Goal: Task Accomplishment & Management: Manage account settings

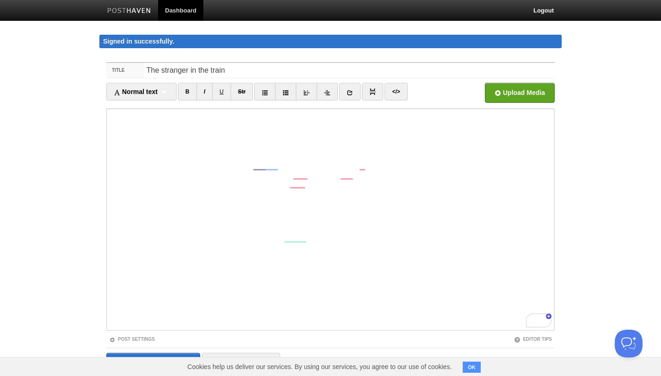
scroll to position [34, 0]
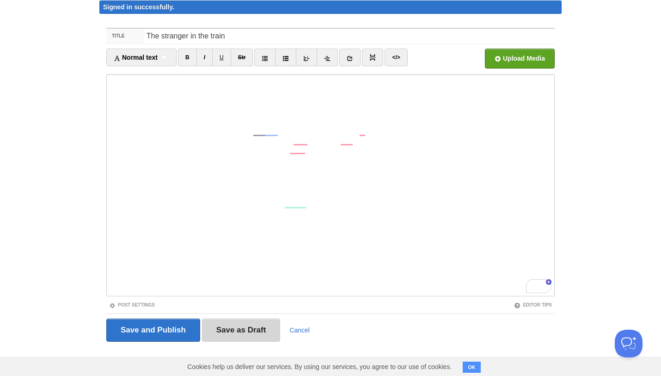
click at [228, 336] on input "Save as Draft" at bounding box center [241, 329] width 79 height 23
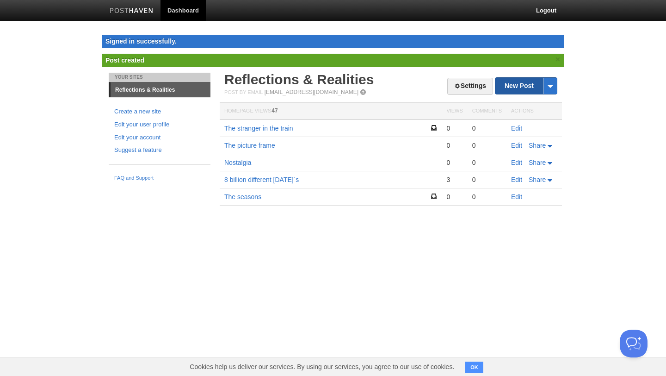
click at [510, 81] on link "New Post" at bounding box center [526, 86] width 62 height 16
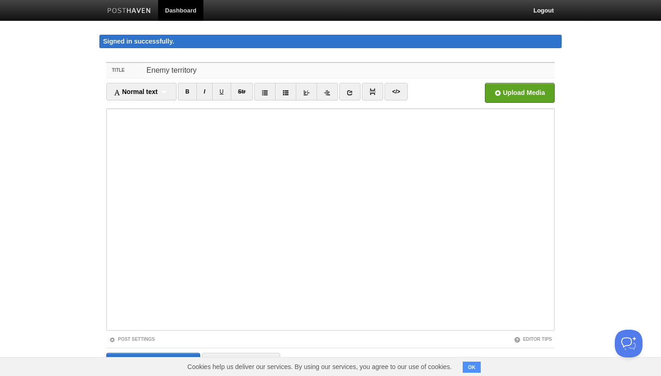
type input "Enemy territory"
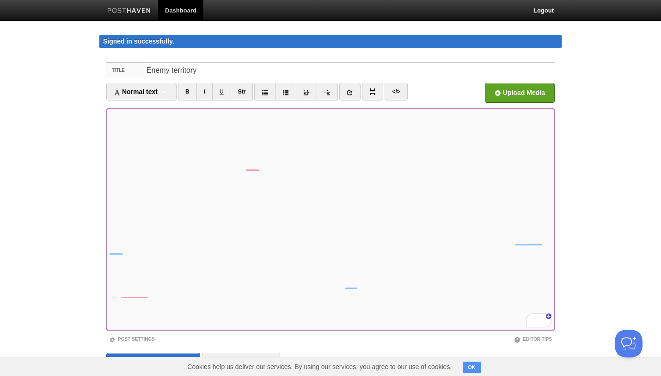
click at [109, 135] on iframe at bounding box center [330, 219] width 449 height 222
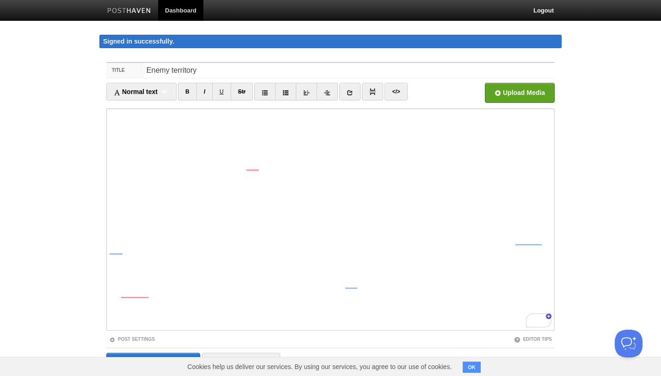
click at [108, 134] on iframe at bounding box center [330, 219] width 449 height 222
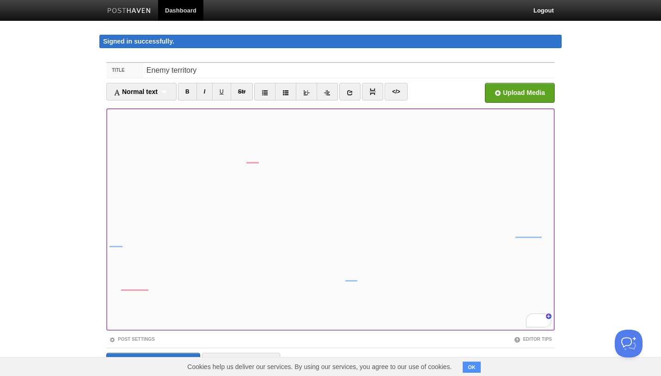
click at [109, 141] on iframe at bounding box center [330, 219] width 449 height 222
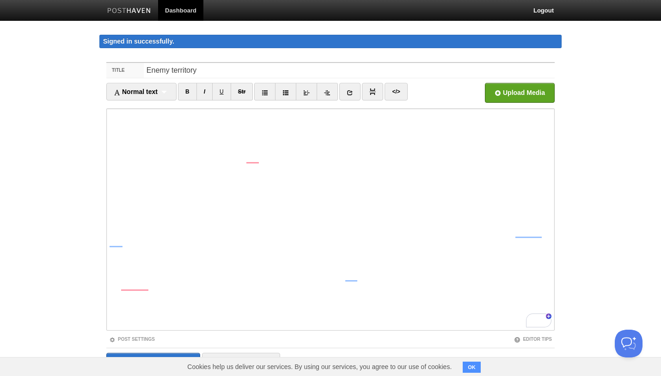
click at [109, 141] on iframe at bounding box center [330, 219] width 449 height 222
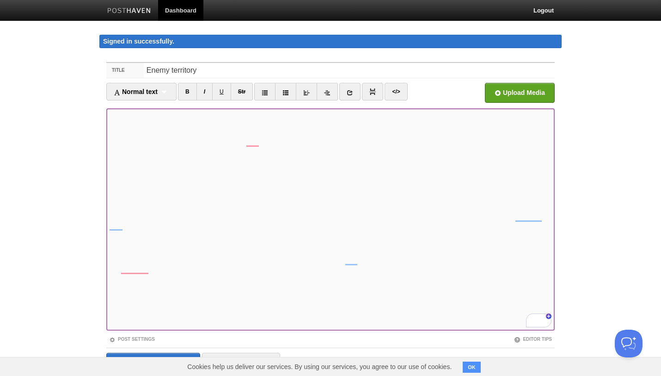
click at [109, 143] on iframe at bounding box center [330, 219] width 449 height 222
click at [108, 140] on iframe at bounding box center [330, 219] width 449 height 222
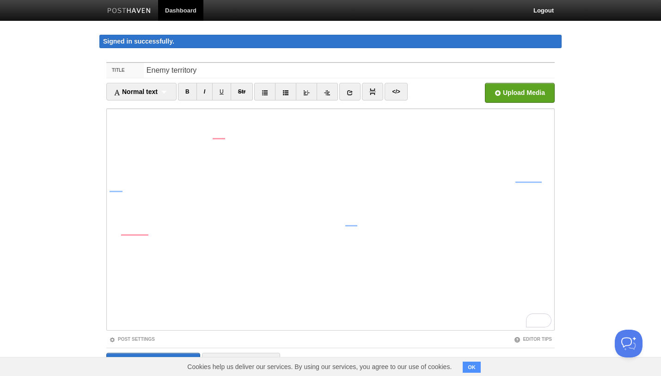
click at [107, 178] on iframe at bounding box center [330, 219] width 449 height 222
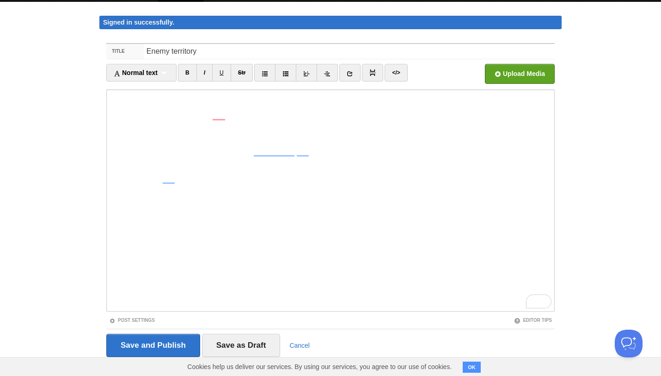
scroll to position [34, 0]
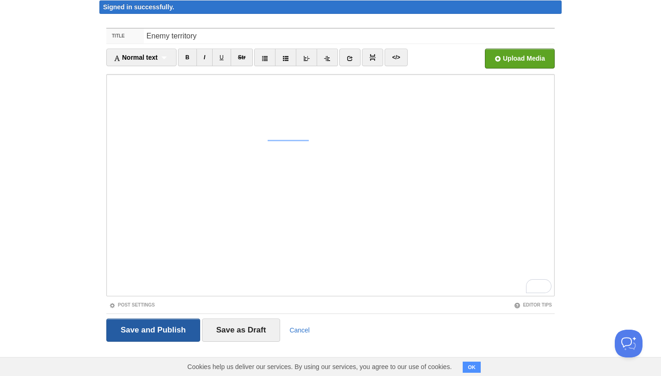
click at [184, 328] on input "Save and Publish" at bounding box center [153, 329] width 94 height 23
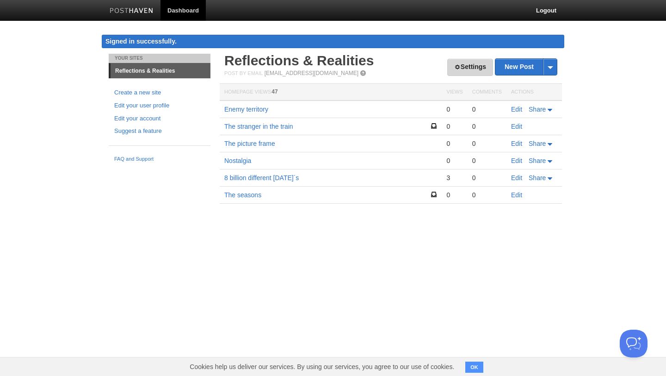
click at [474, 68] on link "Settings" at bounding box center [470, 67] width 46 height 17
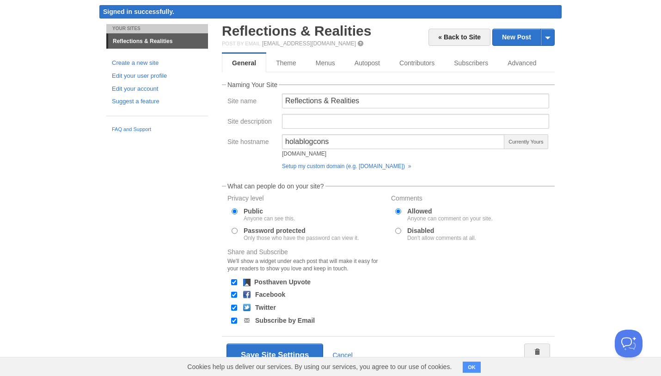
scroll to position [55, 0]
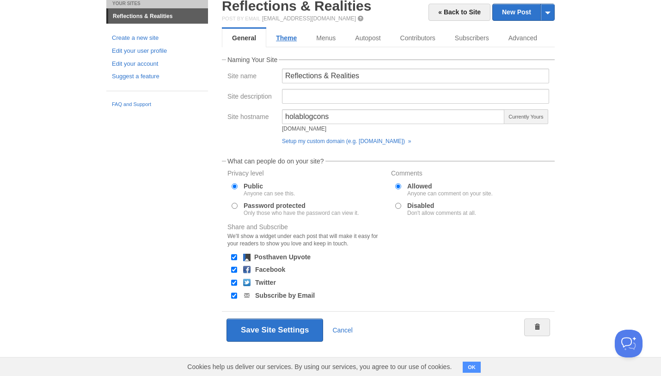
click at [287, 36] on link "Theme" at bounding box center [286, 38] width 40 height 19
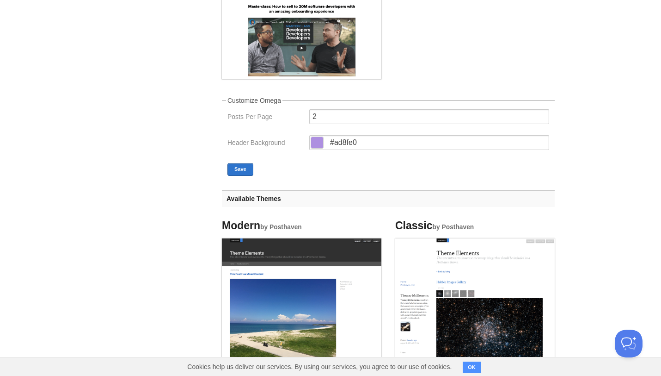
scroll to position [205, 0]
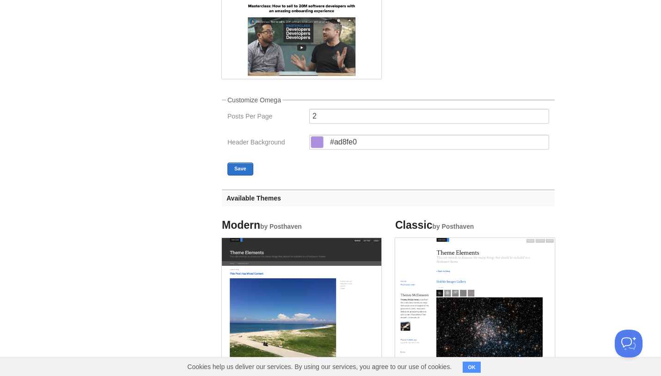
click at [315, 145] on span at bounding box center [317, 141] width 12 height 11
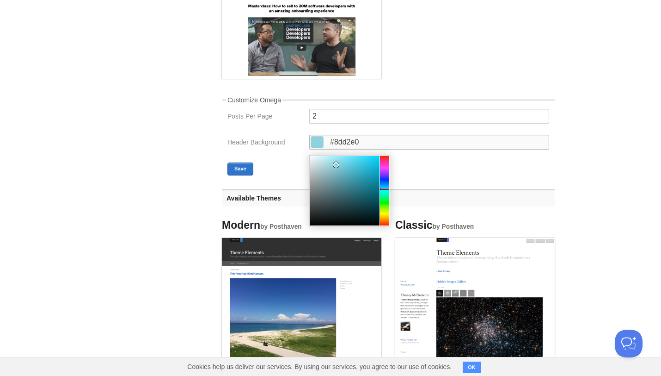
type input "#8dcfe0"
drag, startPoint x: 385, startPoint y: 177, endPoint x: 389, endPoint y: 188, distance: 11.7
click at [389, 188] on div at bounding box center [384, 190] width 9 height 69
click at [420, 170] on fieldset "Customize Omega Posts Per Page 2 Header Background #8dcfe0 Save" at bounding box center [388, 136] width 333 height 79
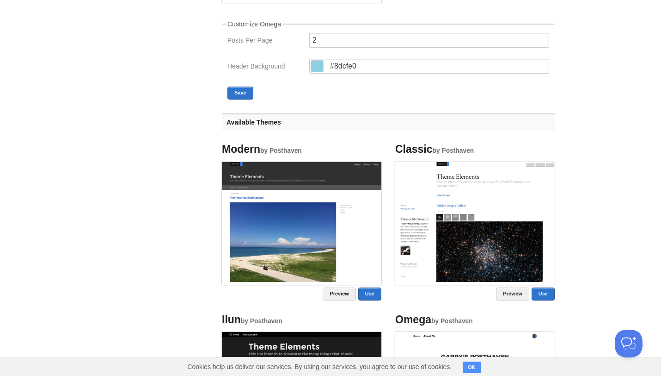
scroll to position [284, 0]
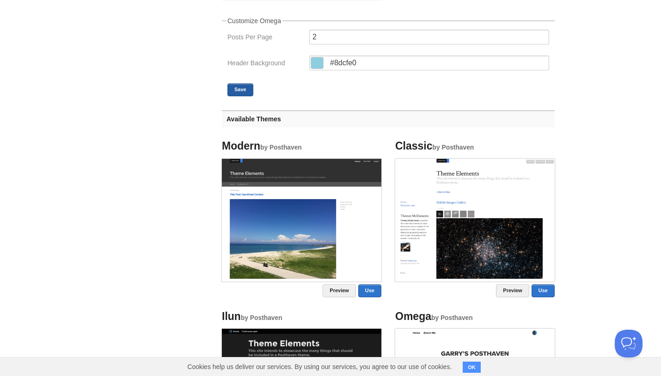
click at [242, 90] on button "Save" at bounding box center [241, 89] width 26 height 13
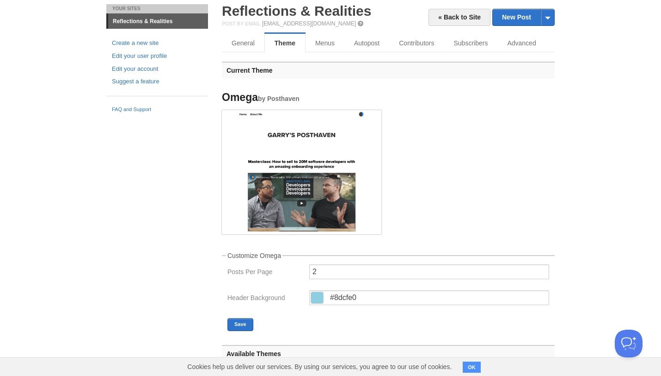
scroll to position [0, 0]
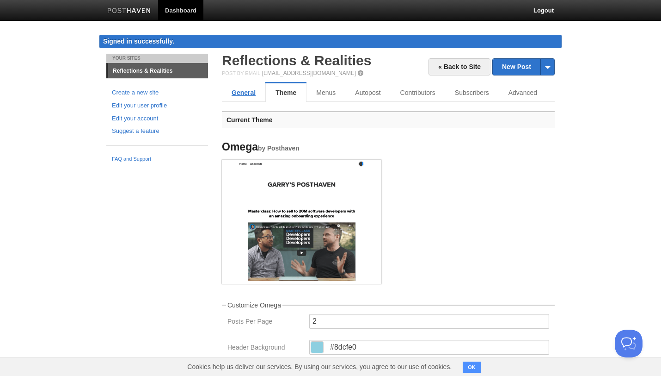
click at [251, 96] on link "General" at bounding box center [243, 92] width 43 height 19
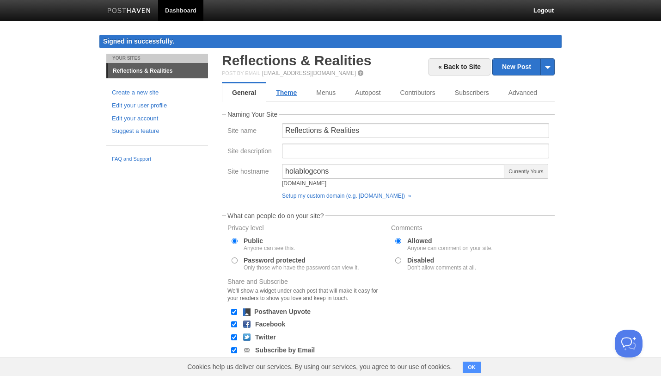
click at [293, 95] on link "Theme" at bounding box center [286, 92] width 40 height 19
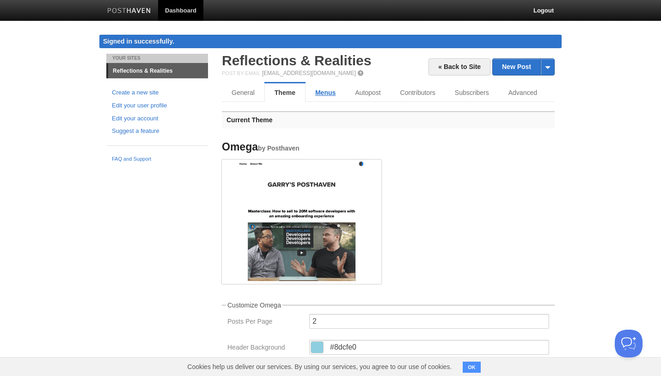
click at [313, 95] on link "Menus" at bounding box center [326, 92] width 40 height 19
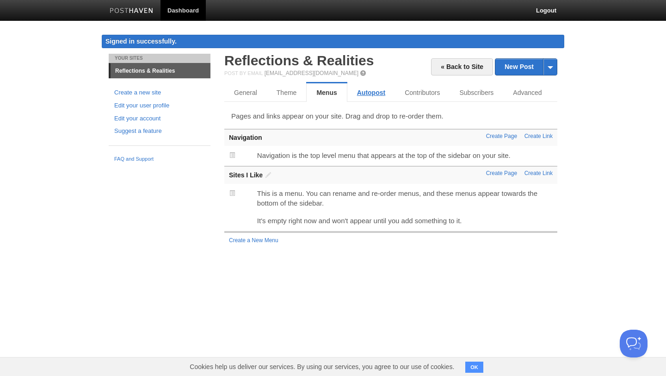
click at [367, 97] on link "Autopost" at bounding box center [371, 92] width 48 height 19
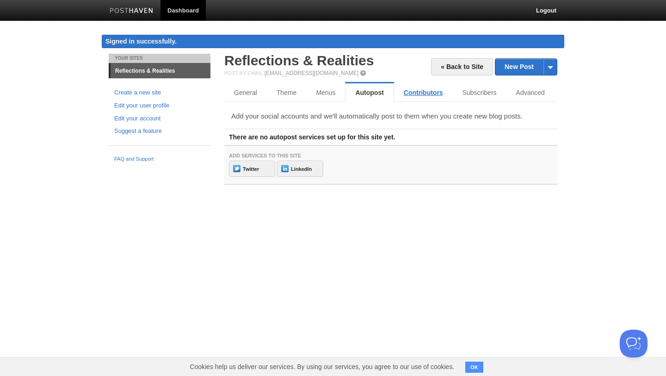
click at [418, 94] on link "Contributors" at bounding box center [423, 92] width 59 height 19
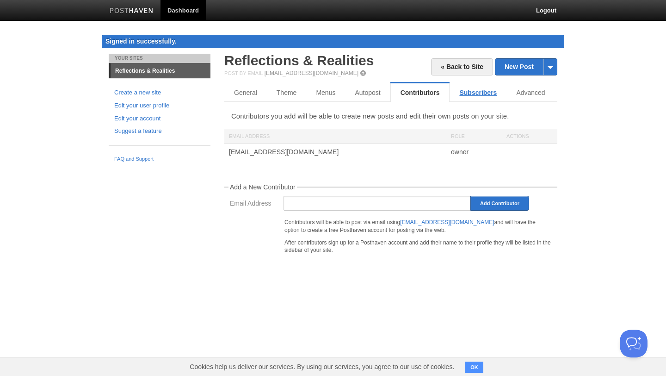
click at [466, 93] on link "Subscribers" at bounding box center [478, 92] width 57 height 19
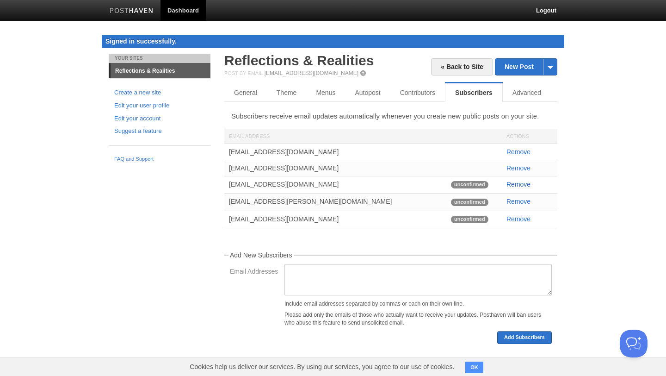
click at [519, 185] on link "Remove" at bounding box center [518, 183] width 24 height 7
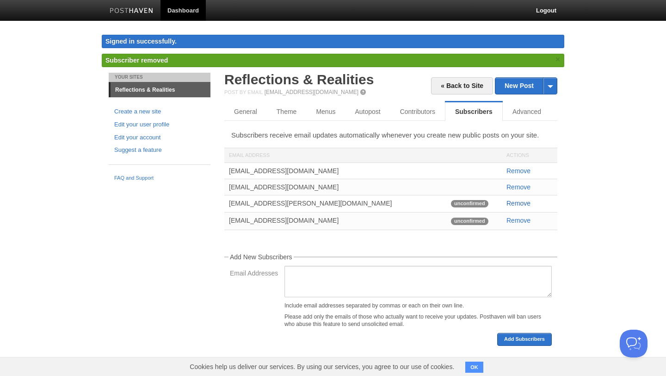
click at [516, 204] on link "Remove" at bounding box center [518, 202] width 24 height 7
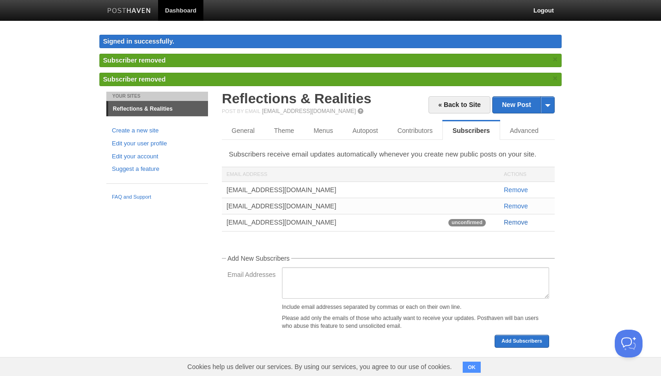
click at [515, 223] on link "Remove" at bounding box center [516, 221] width 24 height 7
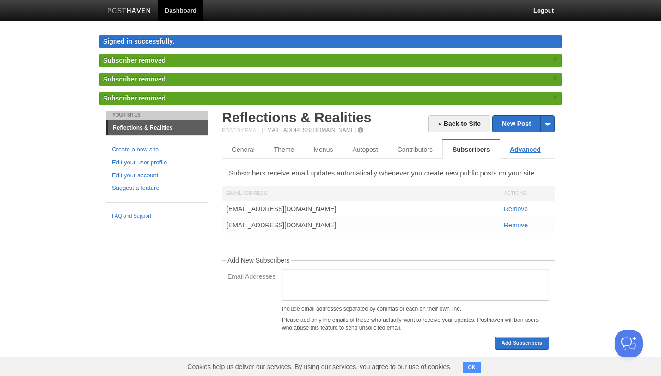
click at [519, 155] on link "Advanced" at bounding box center [525, 149] width 50 height 19
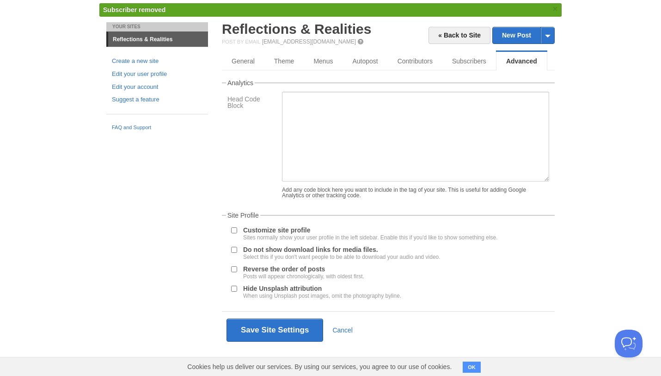
scroll to position [38, 0]
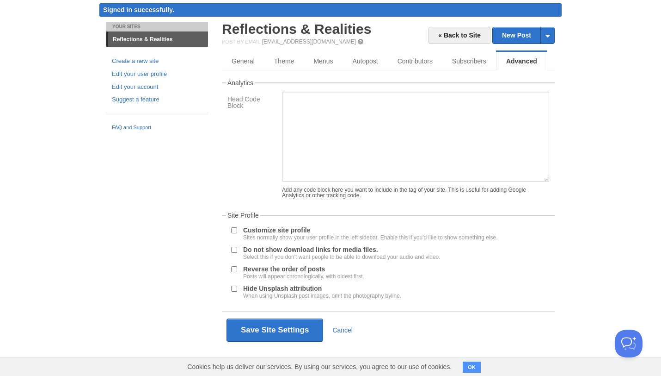
click at [234, 230] on input "Customize site profile Sites normally show your user profile in the left sideba…" at bounding box center [234, 230] width 6 height 6
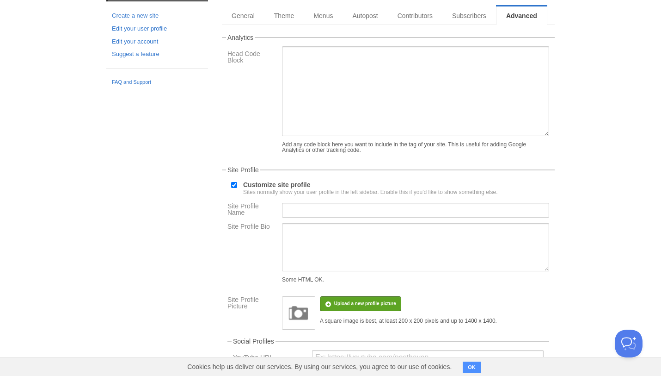
click at [234, 188] on input "Customize site profile Sites normally show your user profile in the left sideba…" at bounding box center [234, 185] width 6 height 6
checkbox input "false"
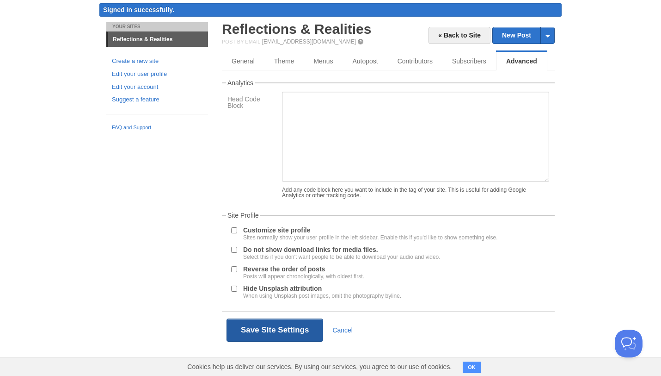
click at [307, 328] on button "Save Site Settings" at bounding box center [275, 329] width 97 height 23
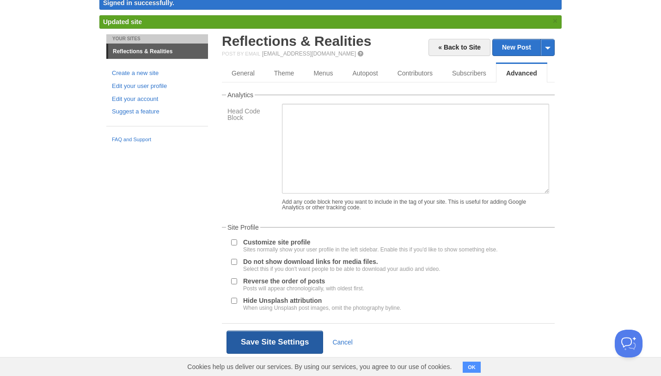
scroll to position [57, 0]
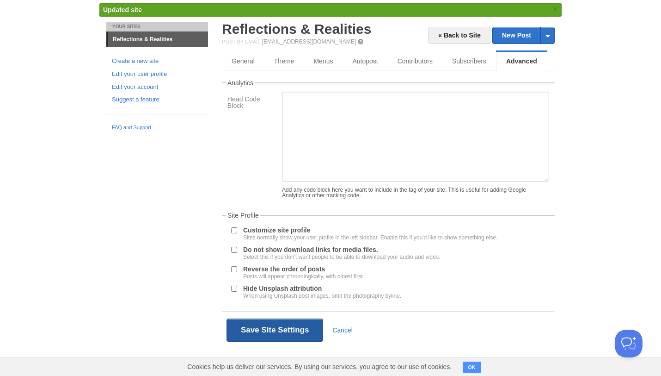
click at [296, 330] on button "Save Site Settings" at bounding box center [275, 329] width 97 height 23
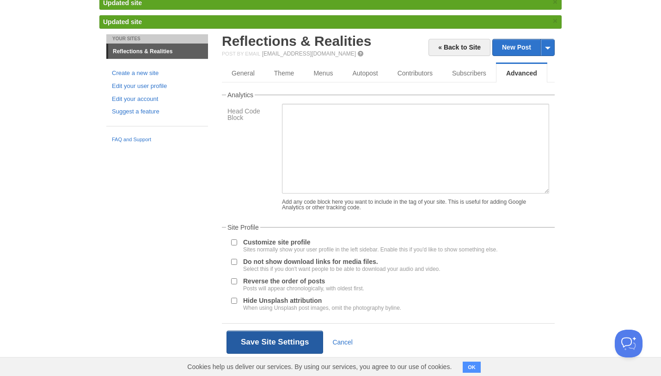
scroll to position [0, 0]
